Goal: Transaction & Acquisition: Subscribe to service/newsletter

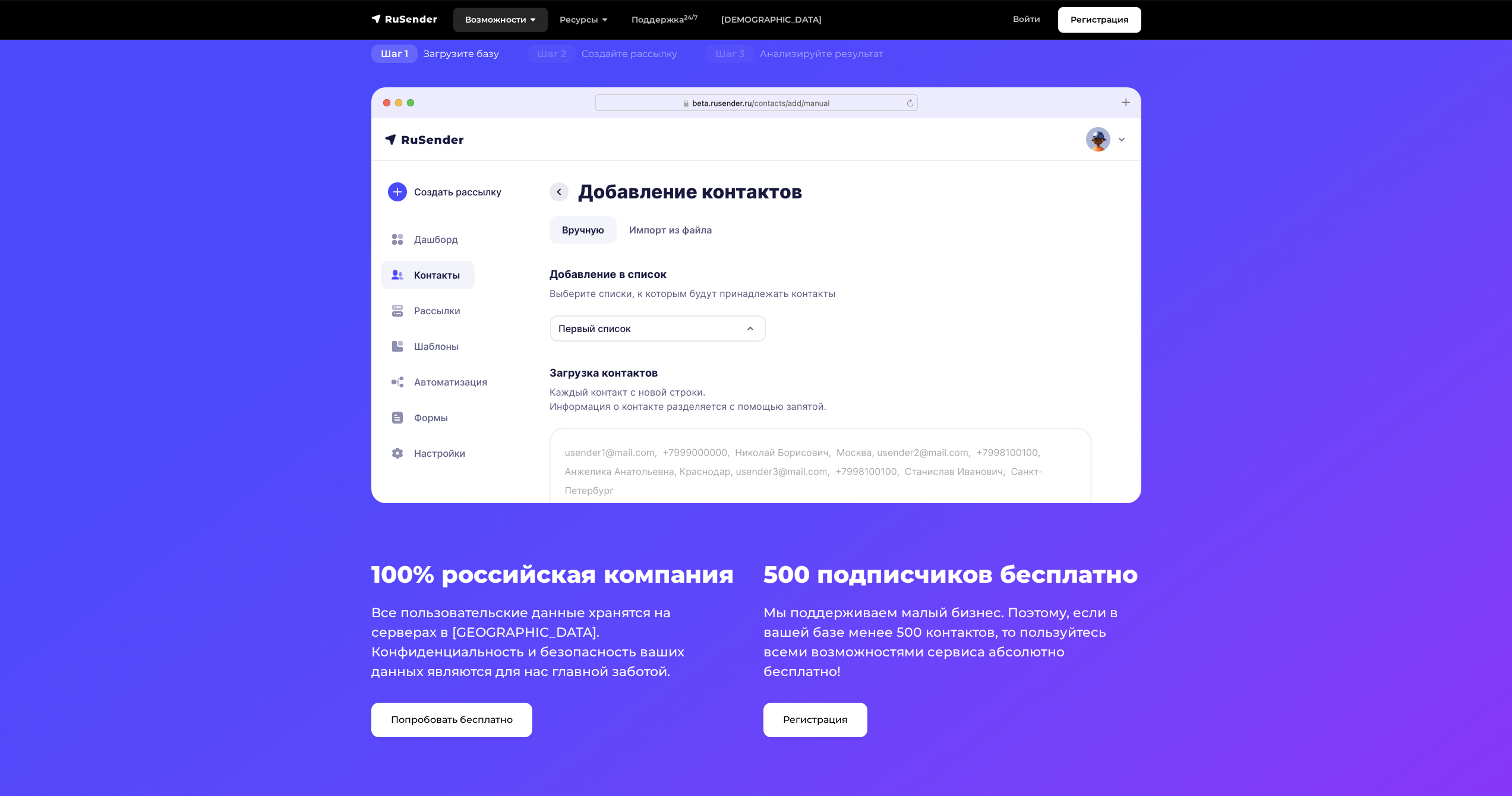
scroll to position [301, 0]
click at [743, 21] on link "Тарифы" at bounding box center [771, 20] width 124 height 24
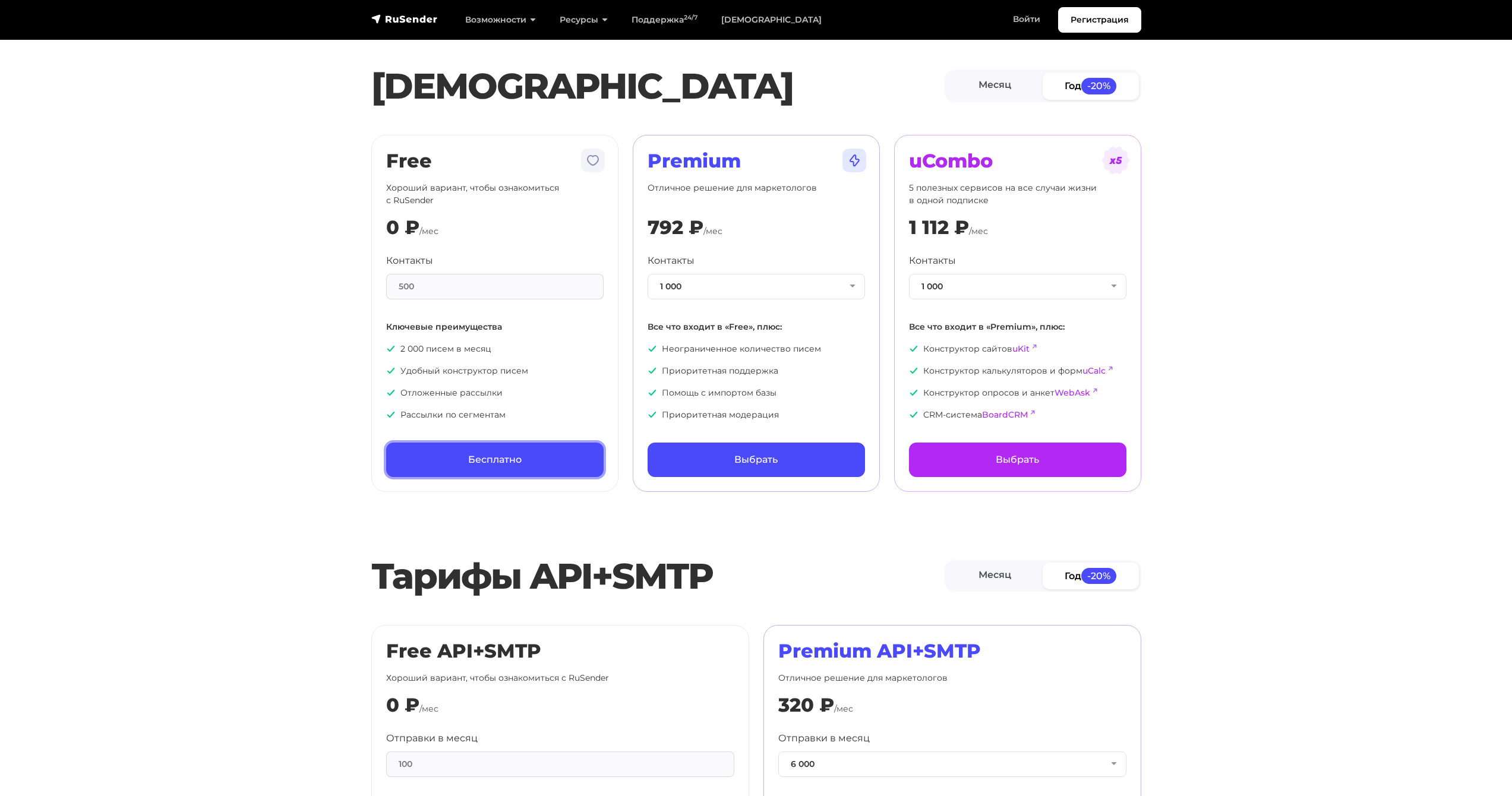
click at [487, 460] on link "Бесплатно" at bounding box center [495, 460] width 218 height 34
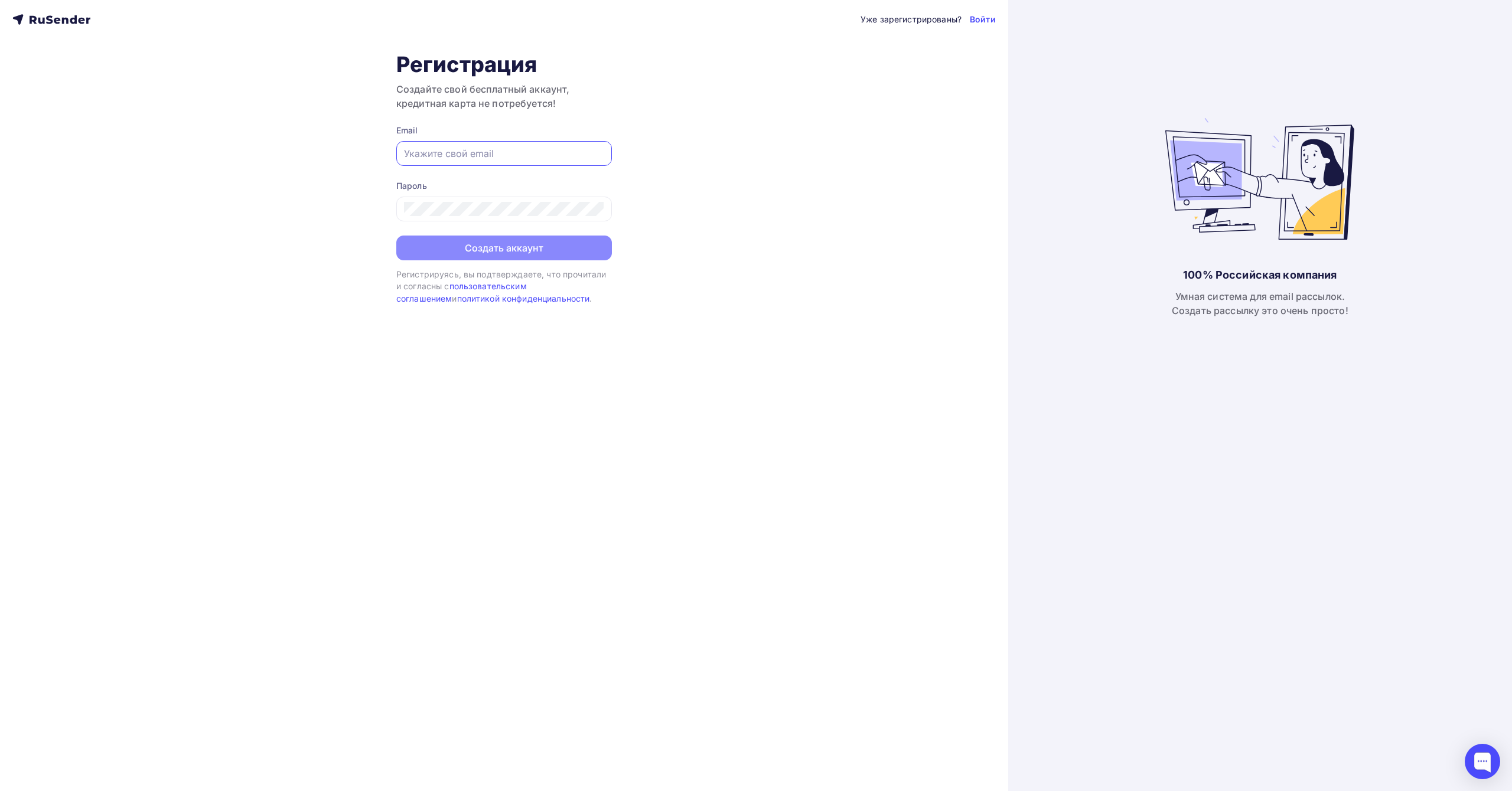
click at [477, 157] on input "text" at bounding box center [504, 154] width 200 height 14
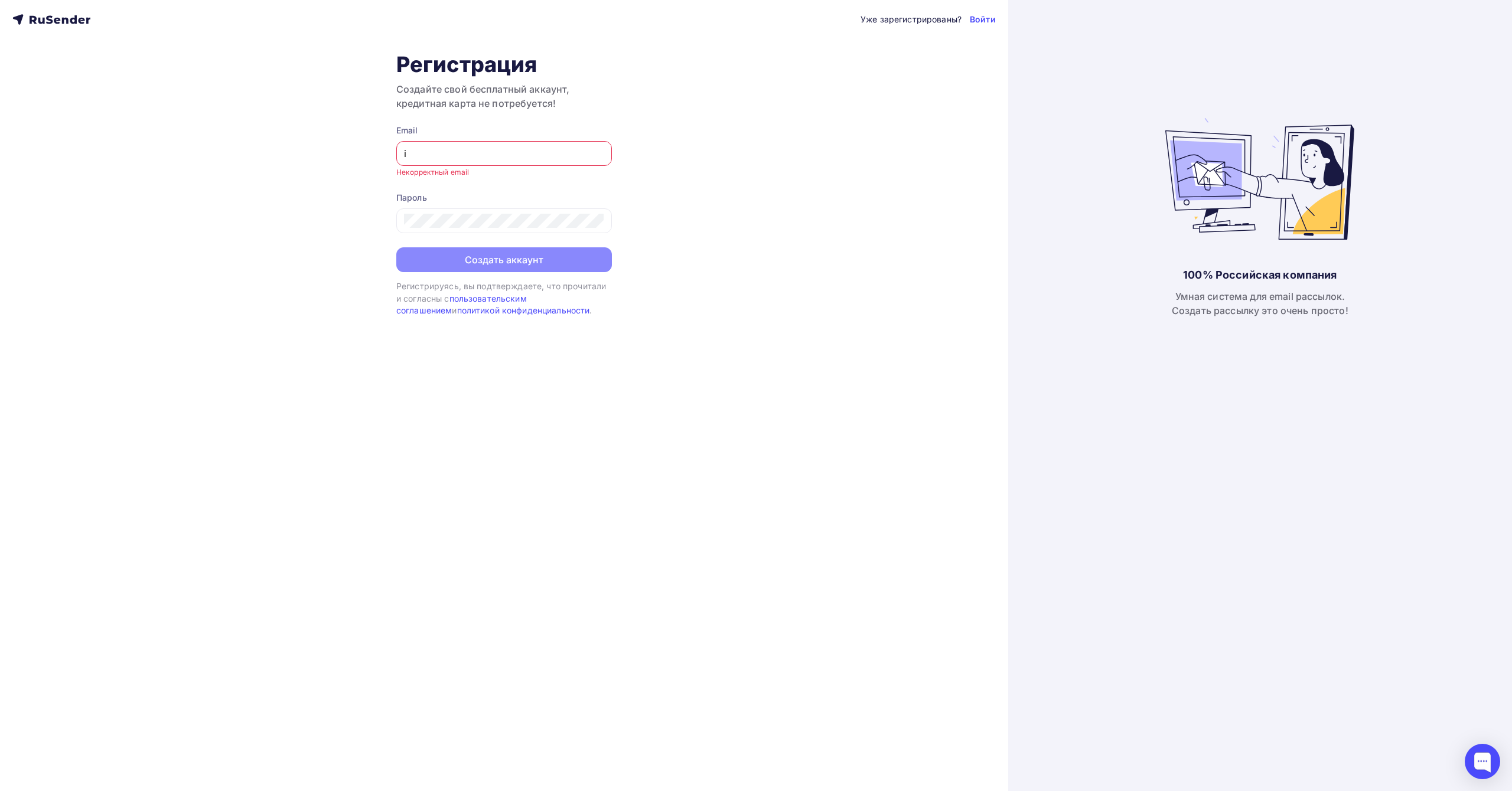
type input "[EMAIL_ADDRESS][DOMAIN_NAME]"
click at [597, 222] on icon at bounding box center [597, 222] width 14 height 14
click at [359, 222] on div "Уже зарегистрированы? Войти Регистрация Создайте свой бесплатный аккаунт, креди…" at bounding box center [504, 395] width 1008 height 791
click at [473, 147] on input "text" at bounding box center [504, 154] width 200 height 14
type input "[EMAIL_ADDRESS][DOMAIN_NAME]"
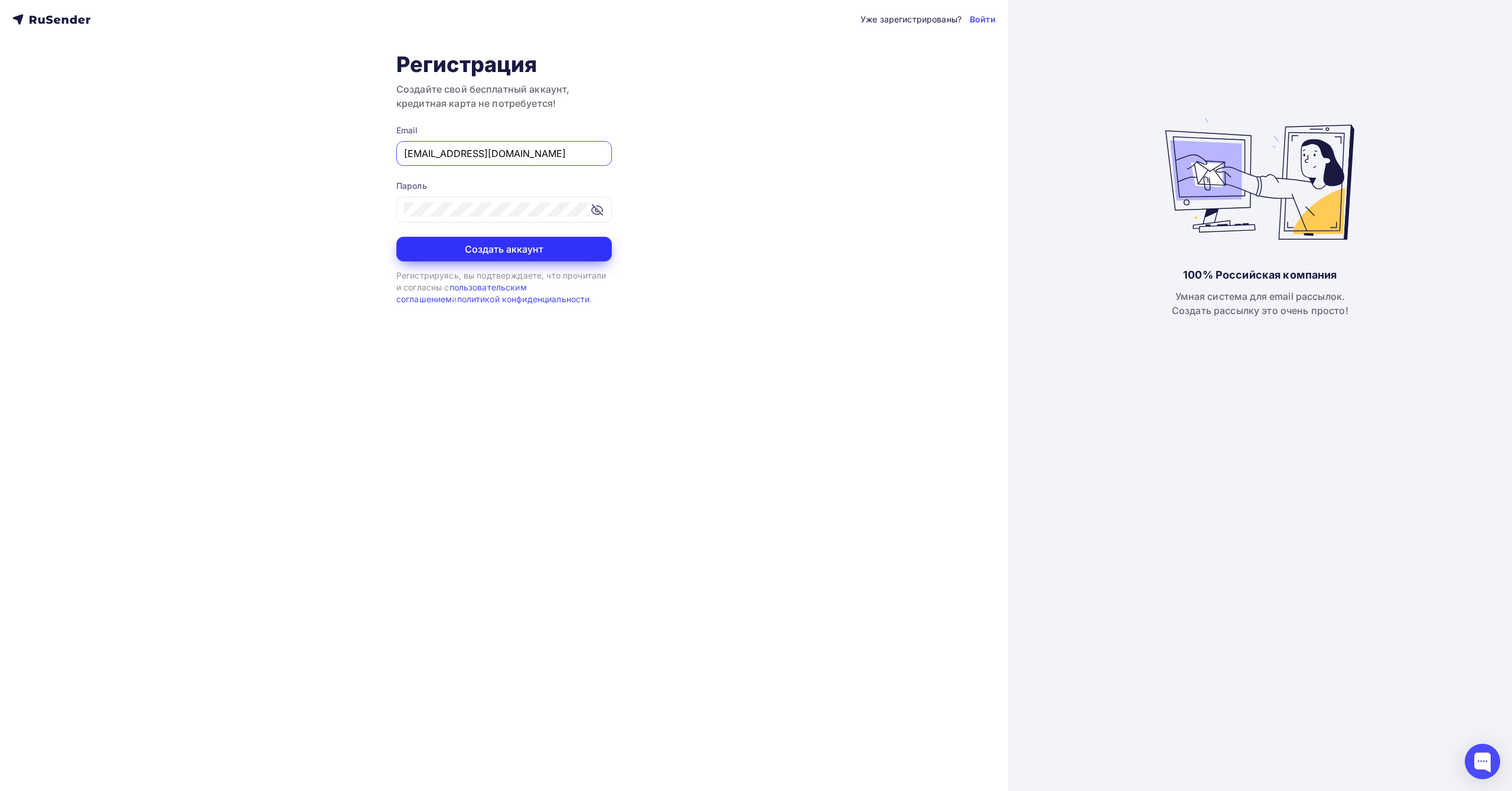
click at [495, 249] on button "Создать аккаунт" at bounding box center [504, 249] width 216 height 25
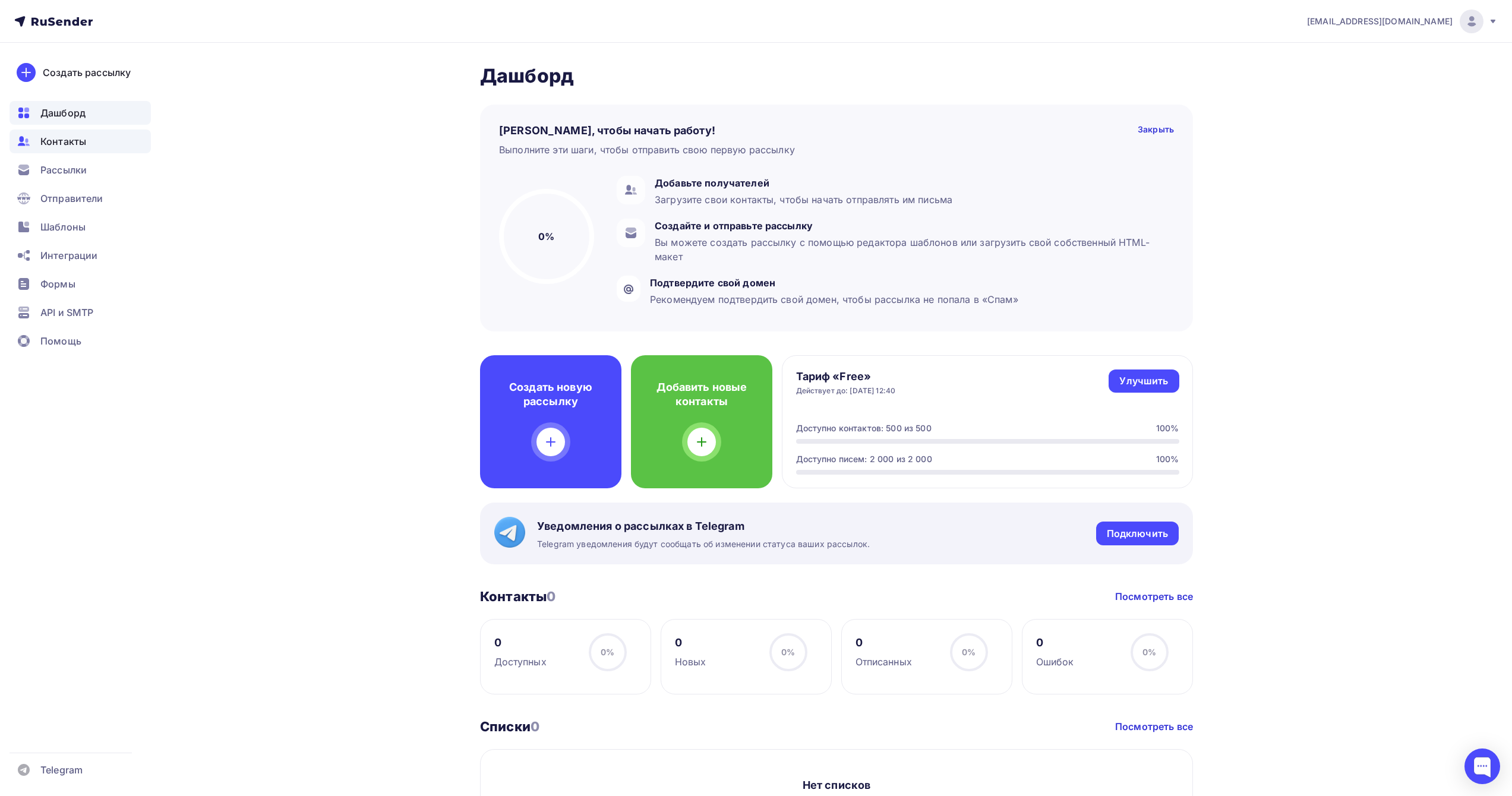
click at [76, 142] on span "Контакты" at bounding box center [63, 141] width 46 height 14
